Goal: Communication & Community: Ask a question

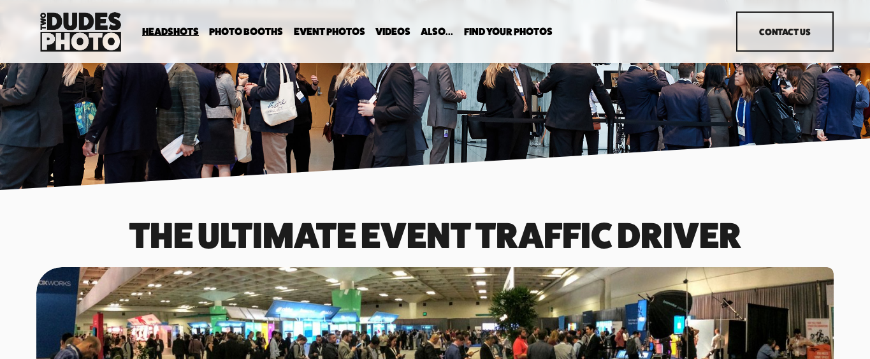
click at [781, 40] on link "Contact Us" at bounding box center [784, 31] width 97 height 40
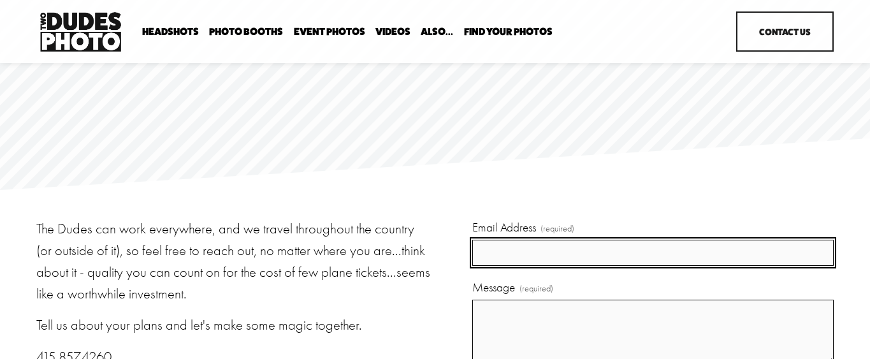
click at [716, 250] on input "Email Address (required)" at bounding box center [652, 253] width 361 height 26
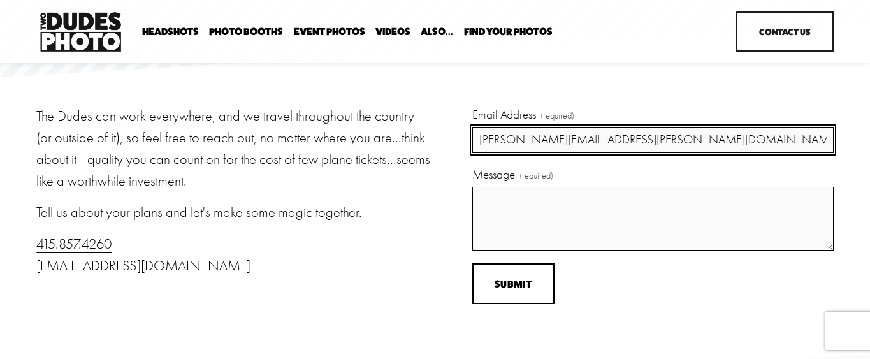
scroll to position [114, 0]
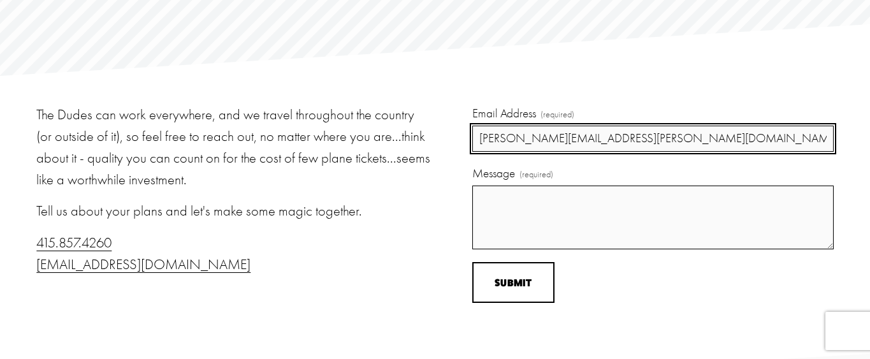
type input "[PERSON_NAME][EMAIL_ADDRESS][PERSON_NAME][DOMAIN_NAME]"
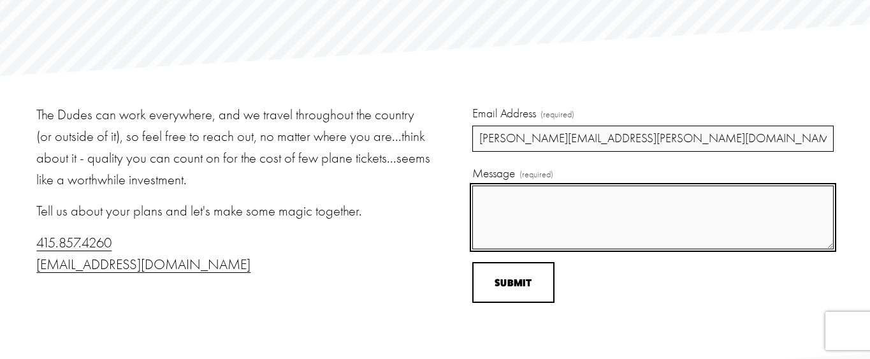
click at [695, 215] on textarea "Message (required)" at bounding box center [652, 217] width 361 height 64
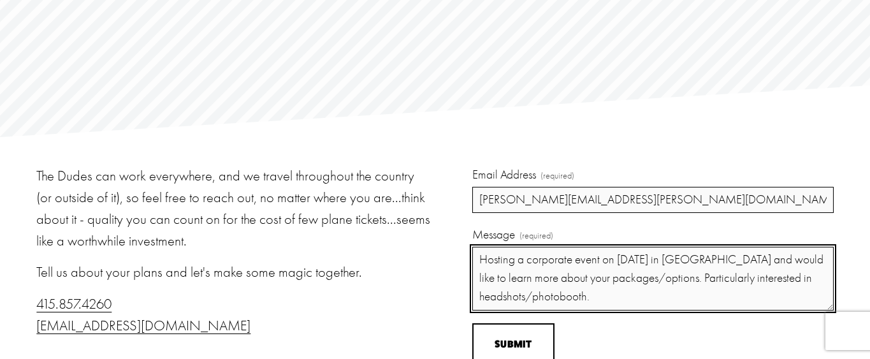
scroll to position [68, 0]
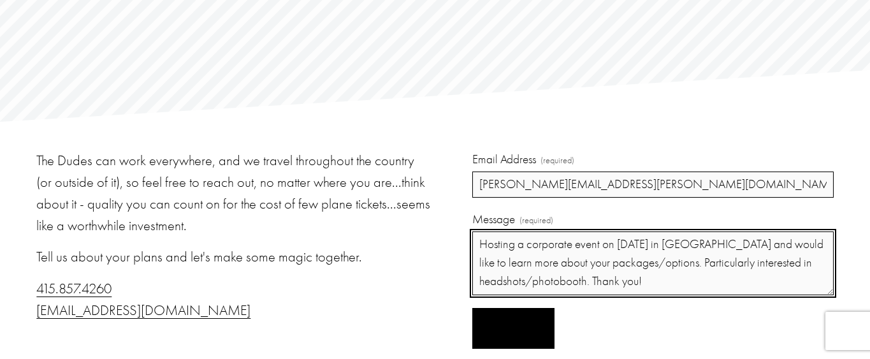
type textarea "Hosting a corporate event on [DATE] in [GEOGRAPHIC_DATA] and would like to lear…"
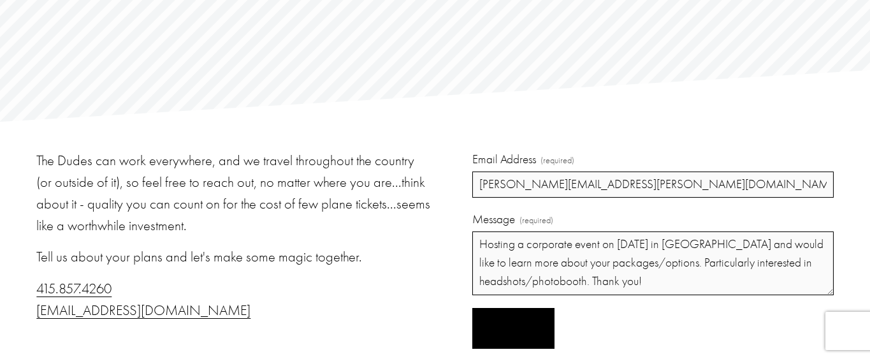
click at [495, 327] on span "Submit" at bounding box center [513, 328] width 37 height 12
